Goal: Navigation & Orientation: Find specific page/section

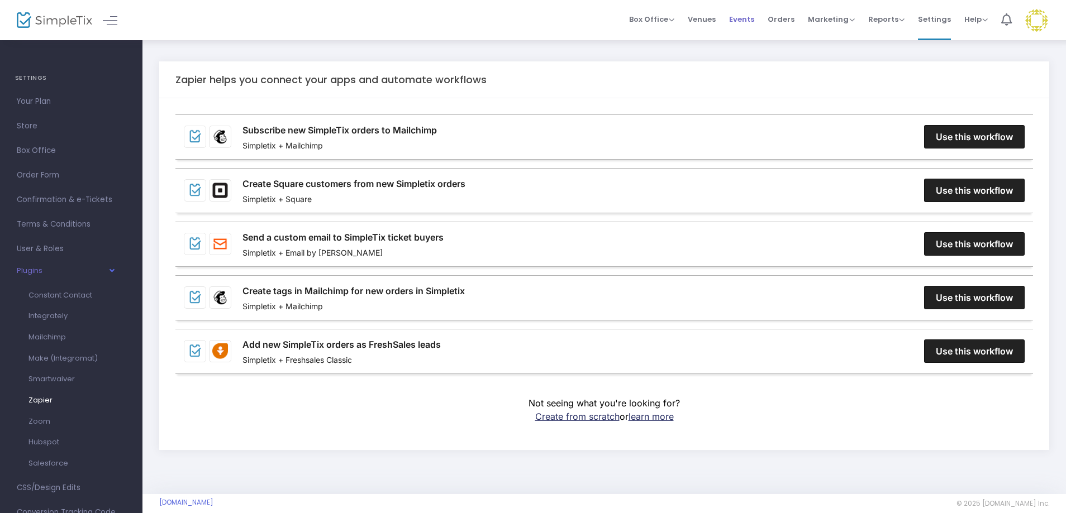
click at [739, 20] on span "Events" at bounding box center [741, 19] width 25 height 28
